Goal: Use online tool/utility: Utilize a website feature to perform a specific function

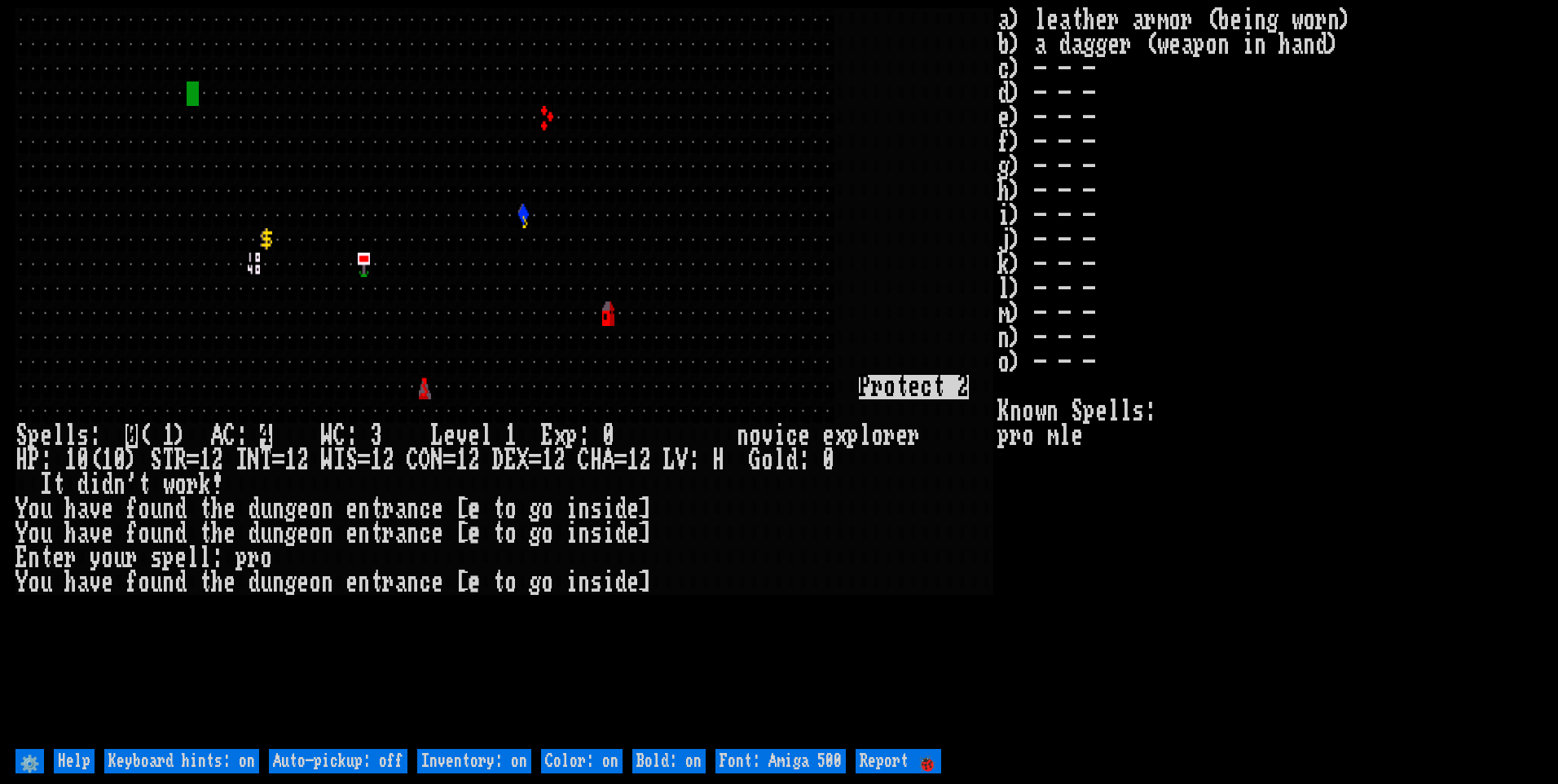
click at [391, 756] on off "Auto-pickup: off" at bounding box center [338, 760] width 139 height 25
type off "Auto-pickup: on"
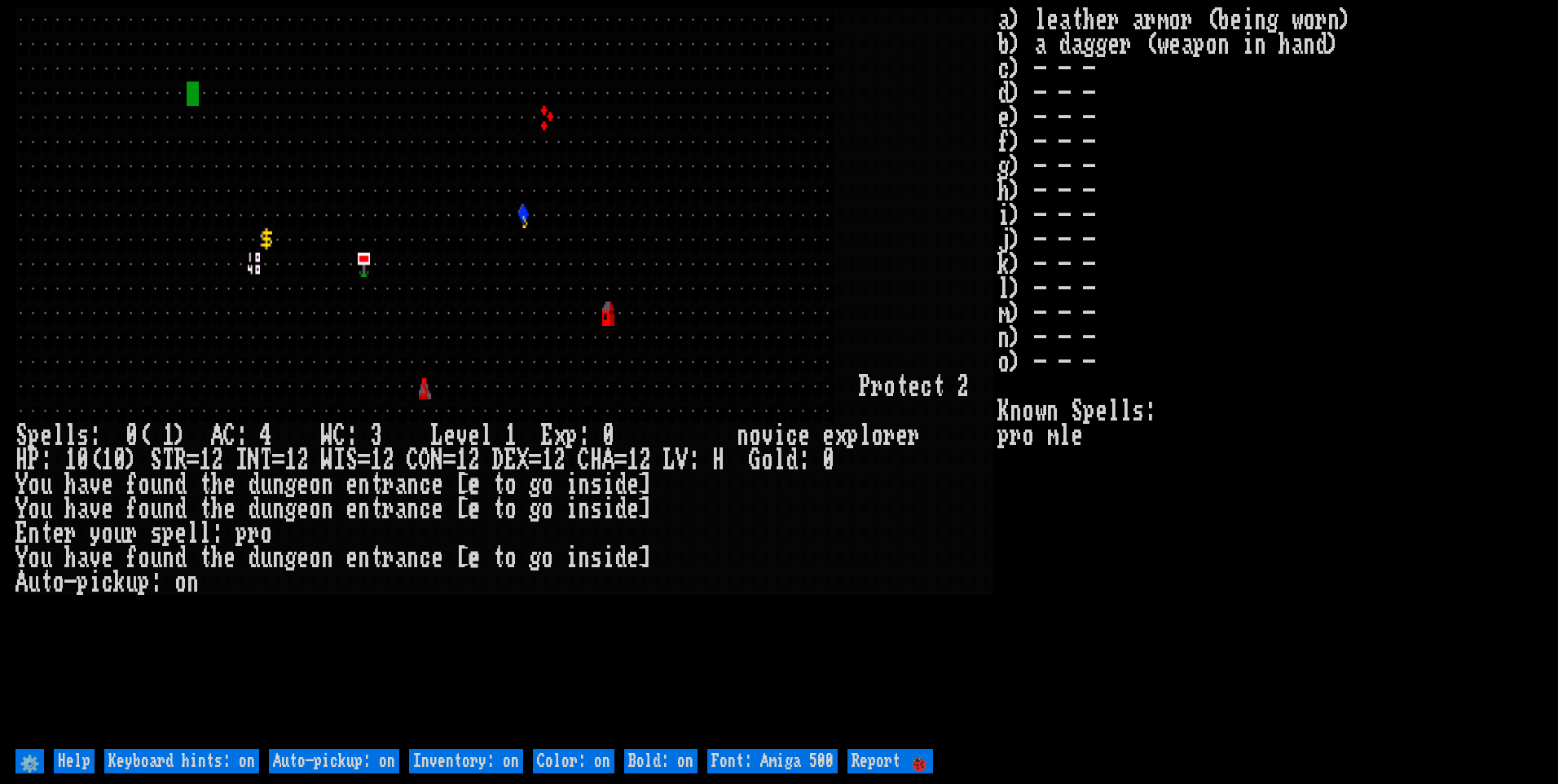
drag, startPoint x: 445, startPoint y: 757, endPoint x: 583, endPoint y: 765, distance: 138.2
click at [449, 757] on on "Inventory: on" at bounding box center [466, 760] width 114 height 25
type on "Inventory: off"
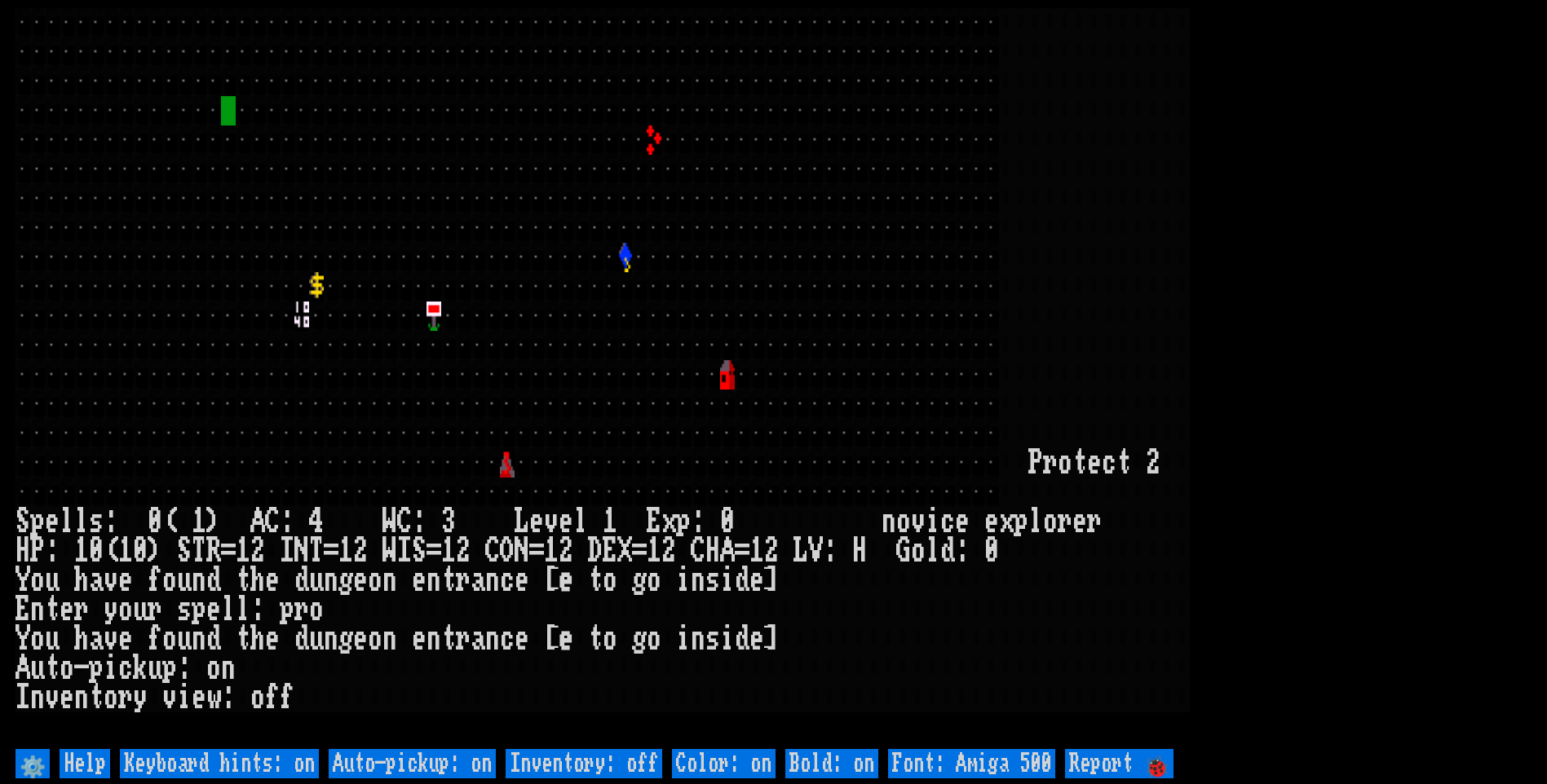
click at [943, 758] on 500 "Font: Amiga 500" at bounding box center [971, 763] width 167 height 29
type 500 "Font: Amiga 1200"
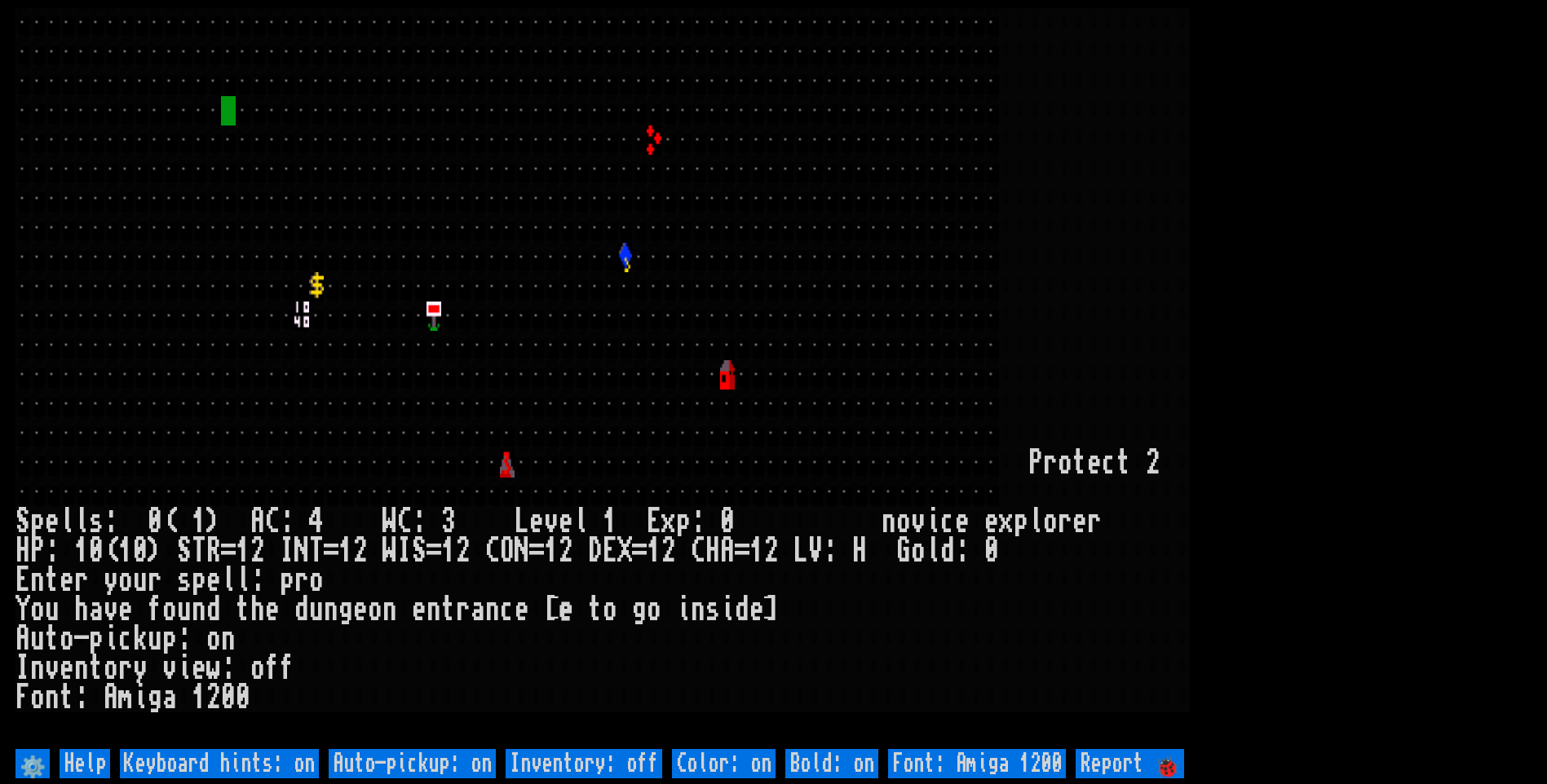
click at [1528, 97] on larn at bounding box center [774, 377] width 1516 height 737
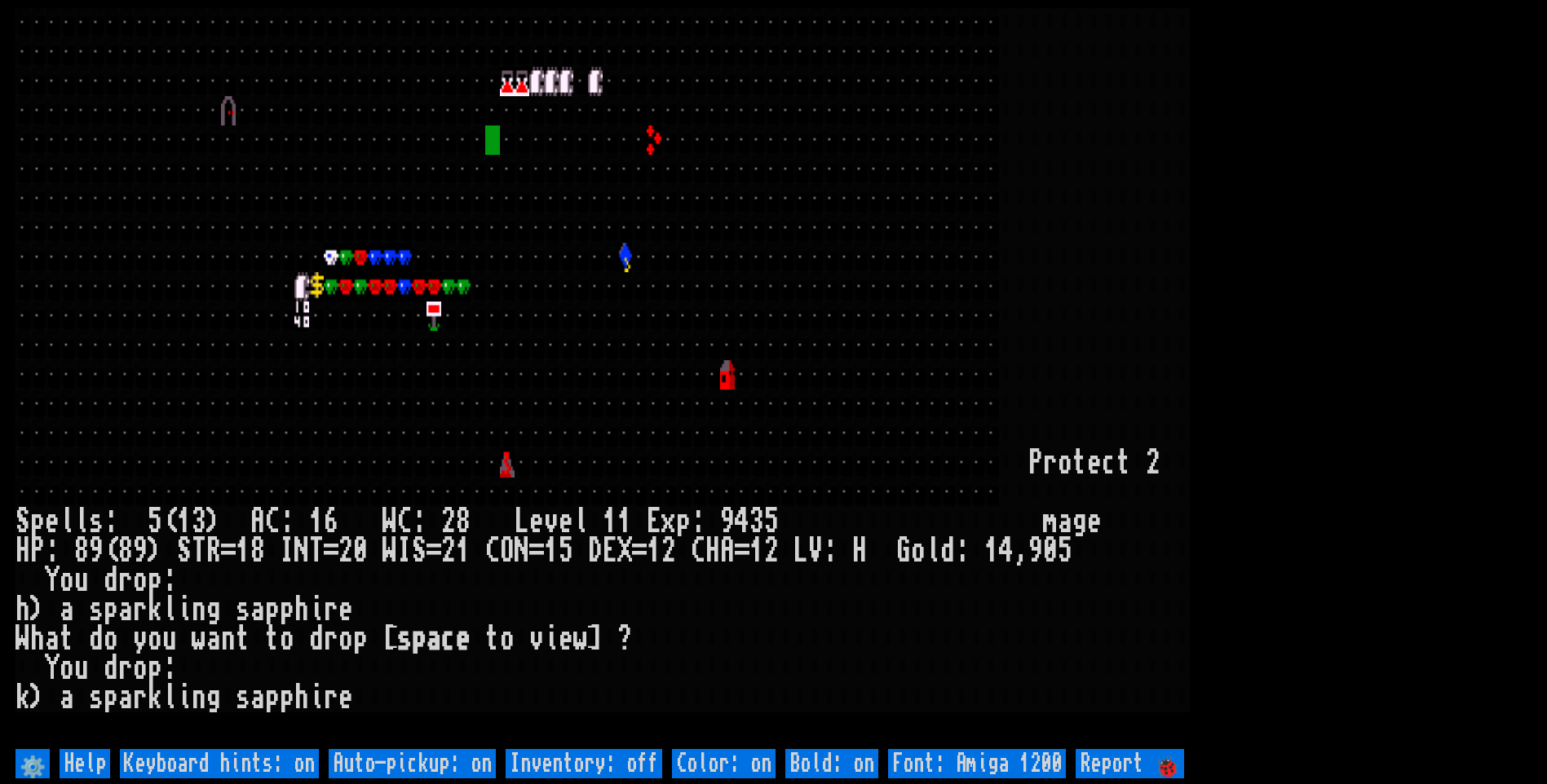
click at [449, 760] on off "Auto-pickup: on" at bounding box center [411, 763] width 167 height 29
type off "Auto-pickup: off"
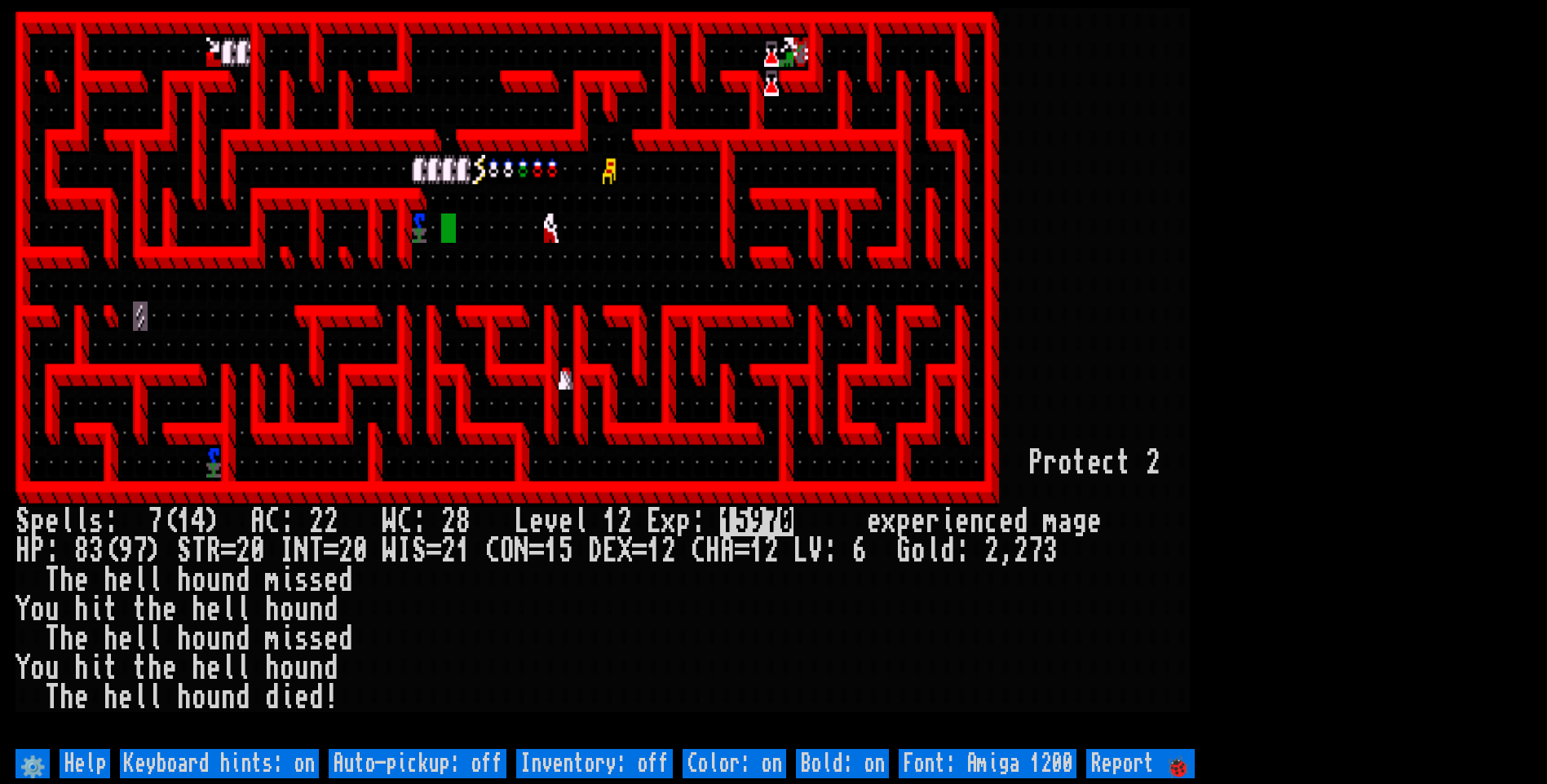
drag, startPoint x: 618, startPoint y: 664, endPoint x: 617, endPoint y: 684, distance: 20.0
click at [617, 681] on larn at bounding box center [774, 377] width 1516 height 737
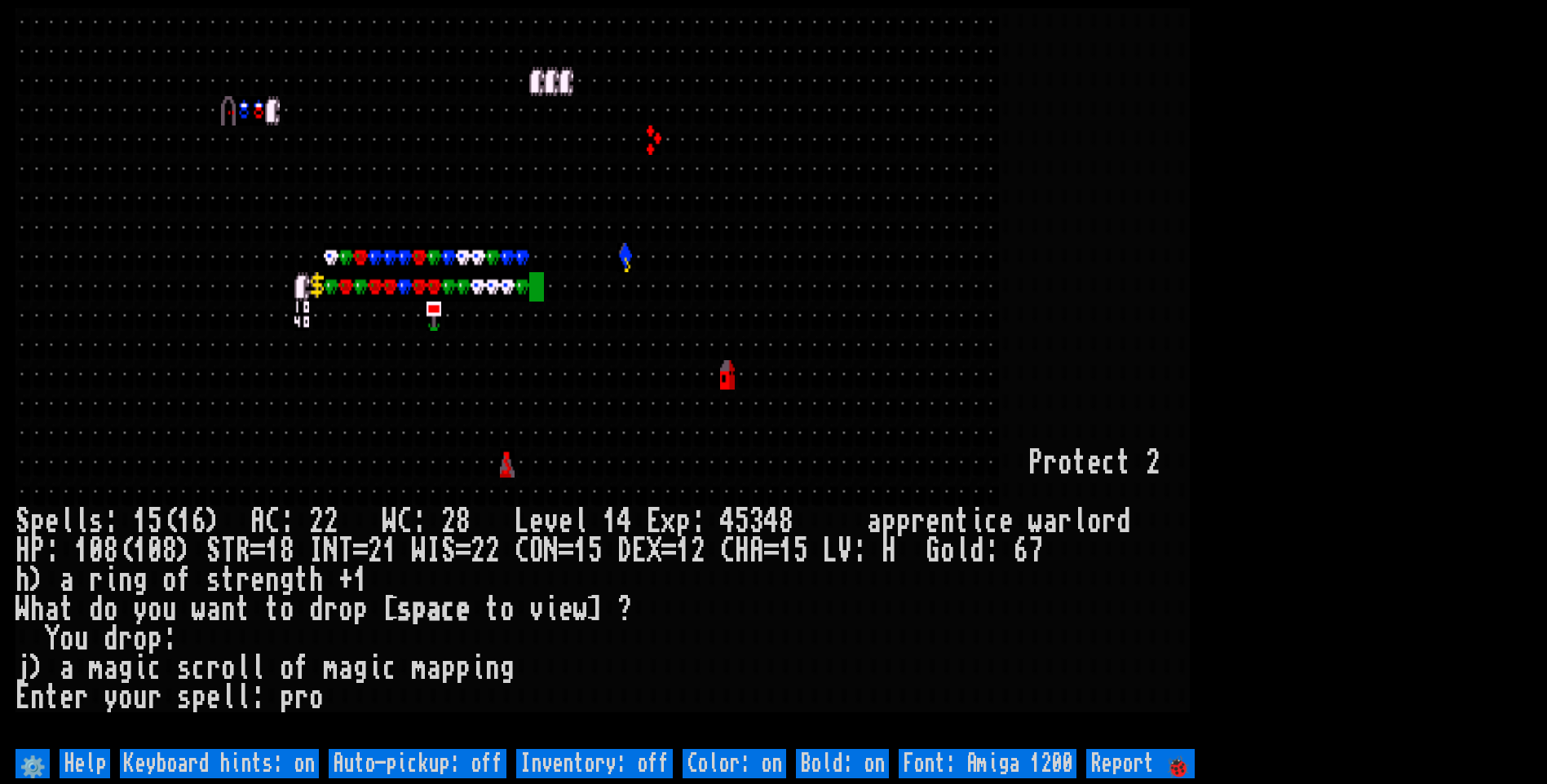
click at [431, 760] on off "Auto-pickup: off" at bounding box center [417, 763] width 178 height 29
type off "Auto-pickup: on"
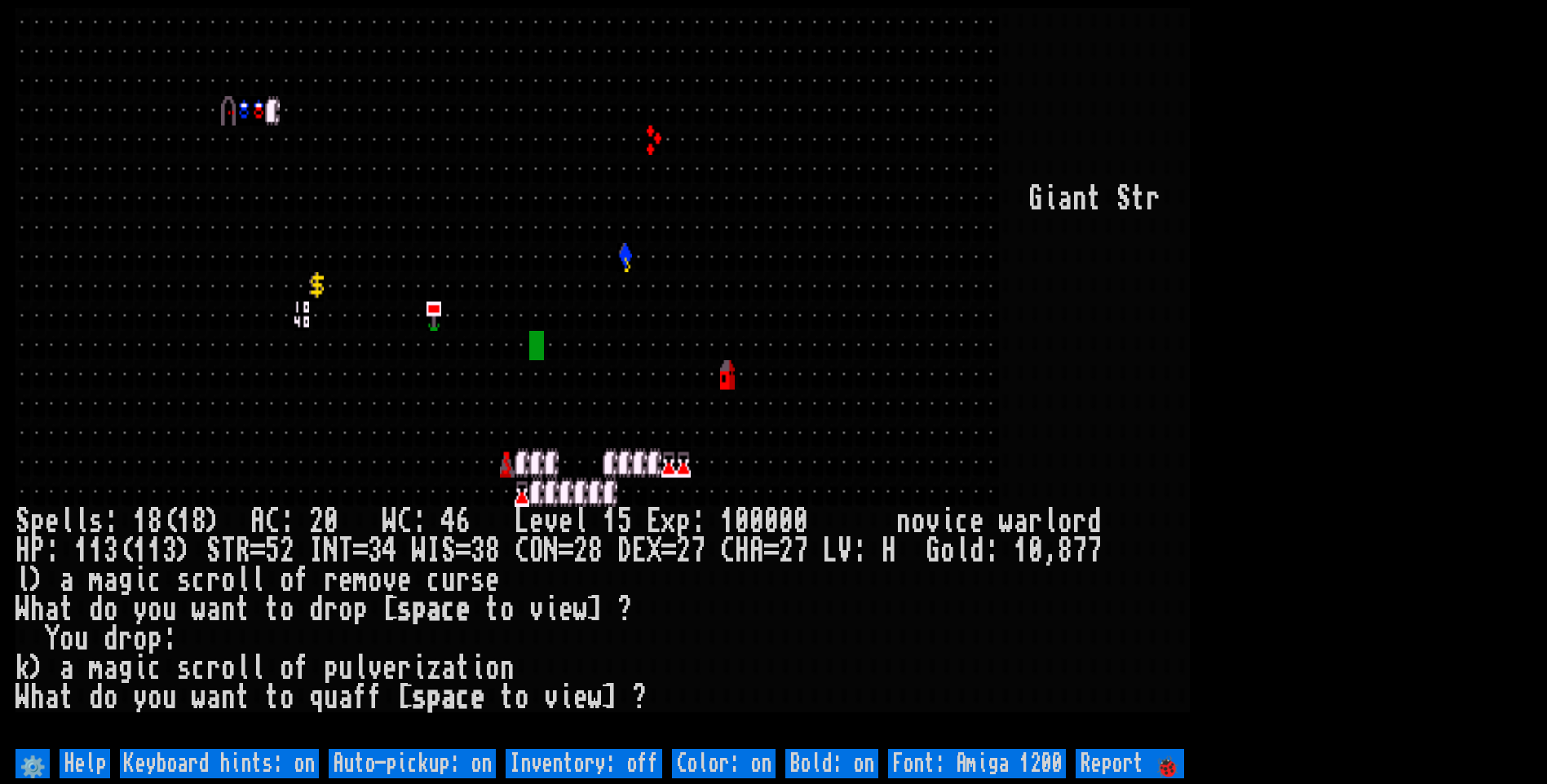
drag, startPoint x: 0, startPoint y: 0, endPoint x: 1467, endPoint y: 651, distance: 1605.0
click at [1467, 651] on larn at bounding box center [774, 377] width 1516 height 737
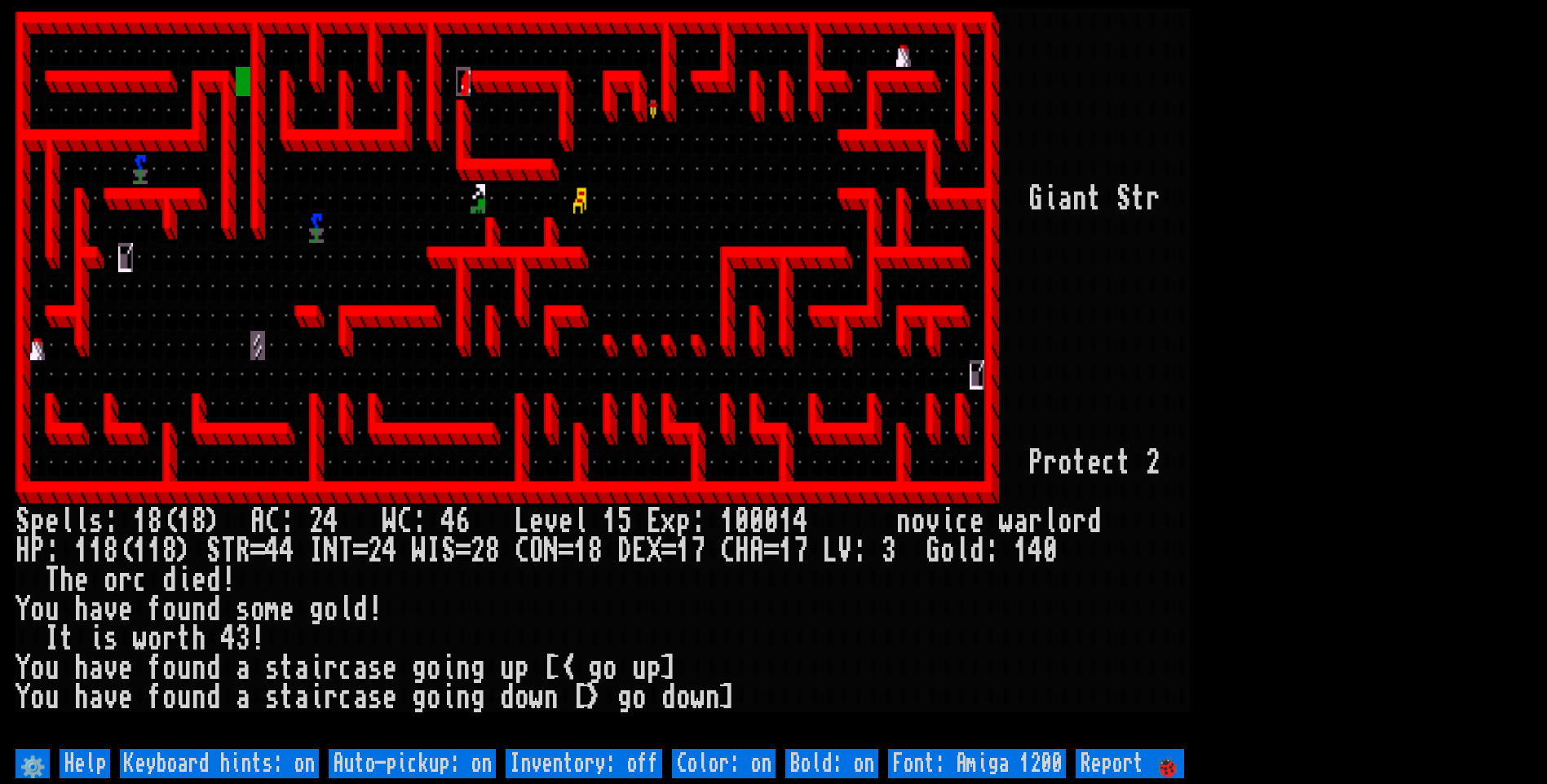
click at [1439, 668] on larn at bounding box center [774, 377] width 1516 height 737
click at [449, 758] on off "Auto-pickup: on" at bounding box center [411, 763] width 167 height 29
type off "Auto-pickup: off"
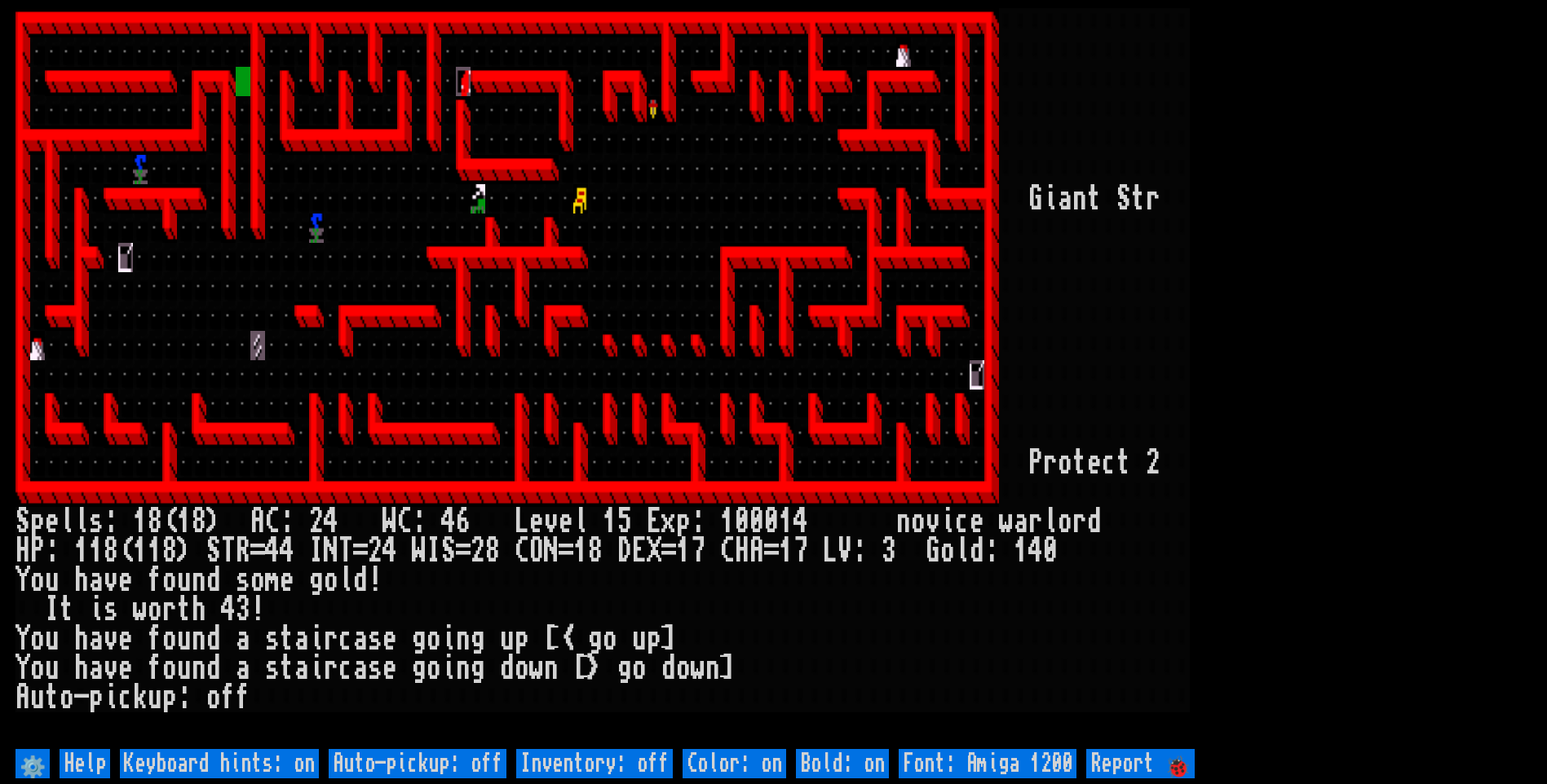
click at [1426, 339] on larn at bounding box center [774, 377] width 1516 height 737
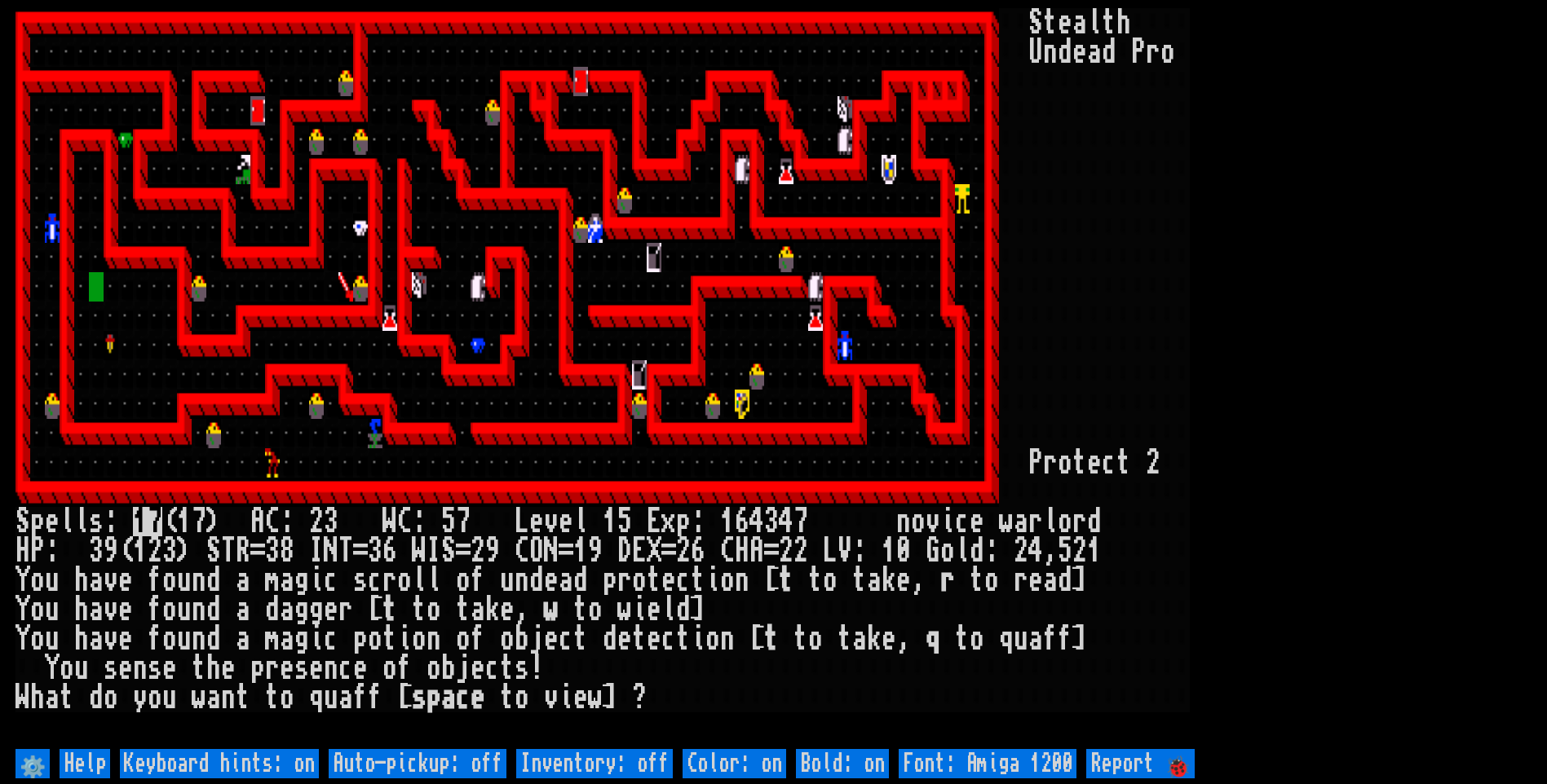
drag, startPoint x: 0, startPoint y: 0, endPoint x: 1208, endPoint y: 272, distance: 1238.2
click at [1209, 273] on larn "S t e a l t h U n d e a d P r o" at bounding box center [774, 377] width 1516 height 737
